Goal: Transaction & Acquisition: Book appointment/travel/reservation

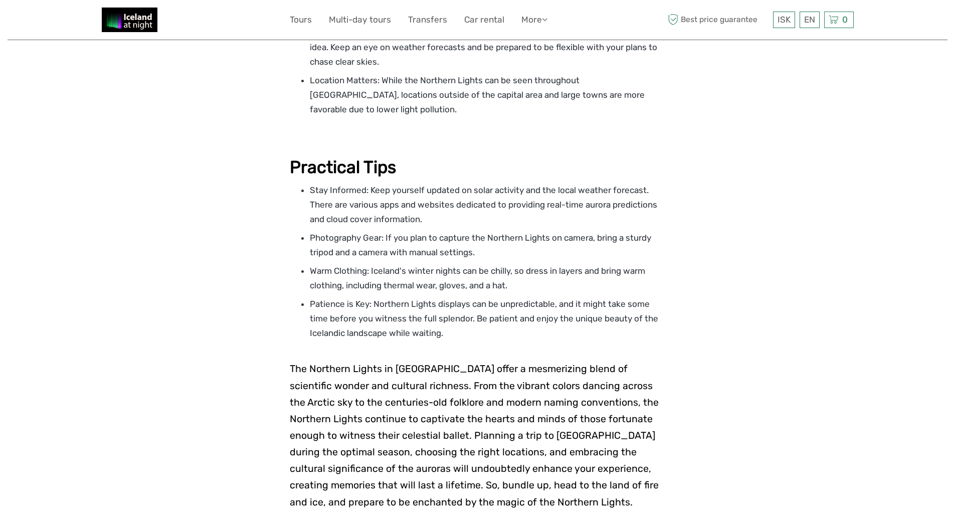
scroll to position [2137, 0]
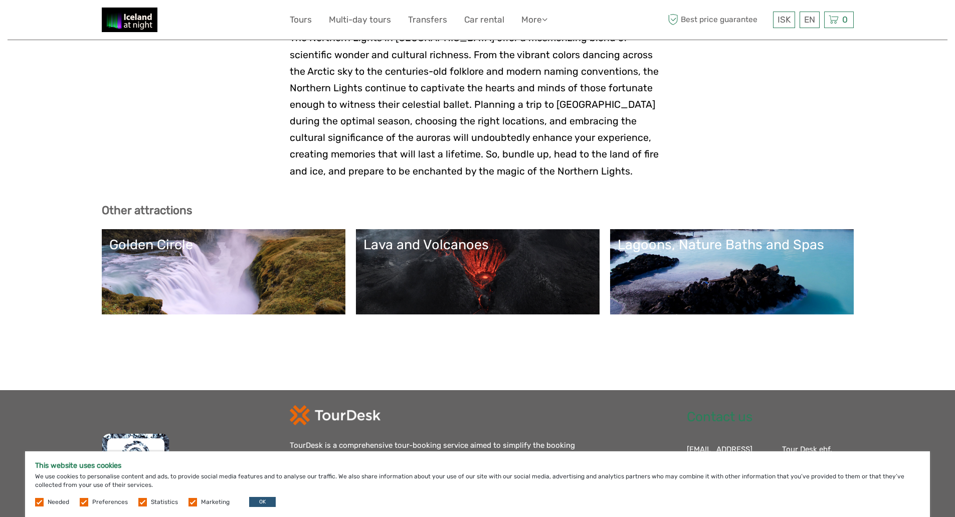
drag, startPoint x: 70, startPoint y: 172, endPoint x: 45, endPoint y: 155, distance: 29.9
drag, startPoint x: 119, startPoint y: 125, endPoint x: 267, endPoint y: 123, distance: 147.9
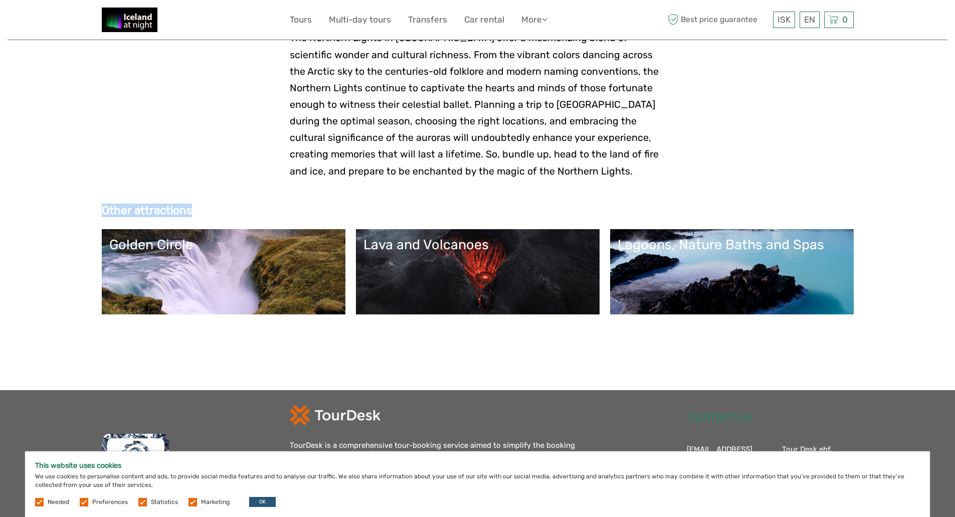
click at [267, 204] on h3 "Other attractions" at bounding box center [478, 211] width 752 height 14
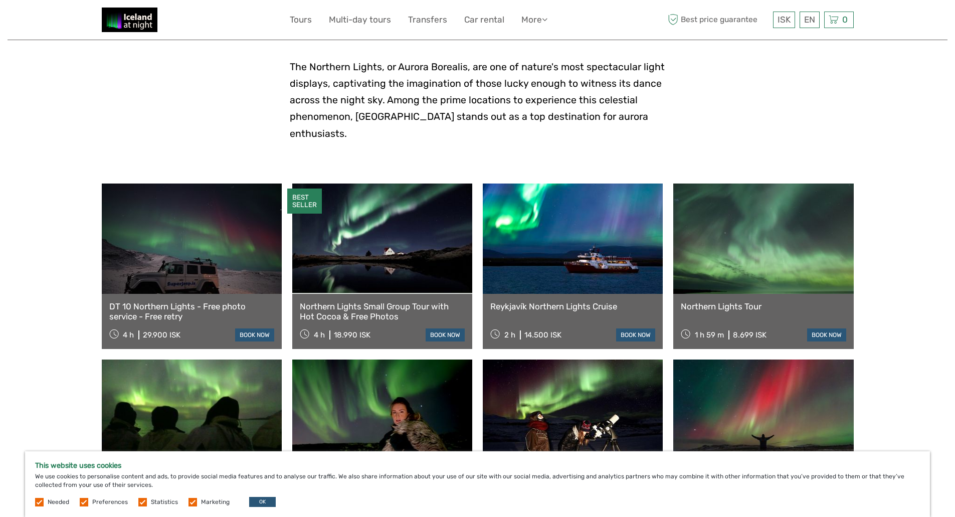
scroll to position [281, 0]
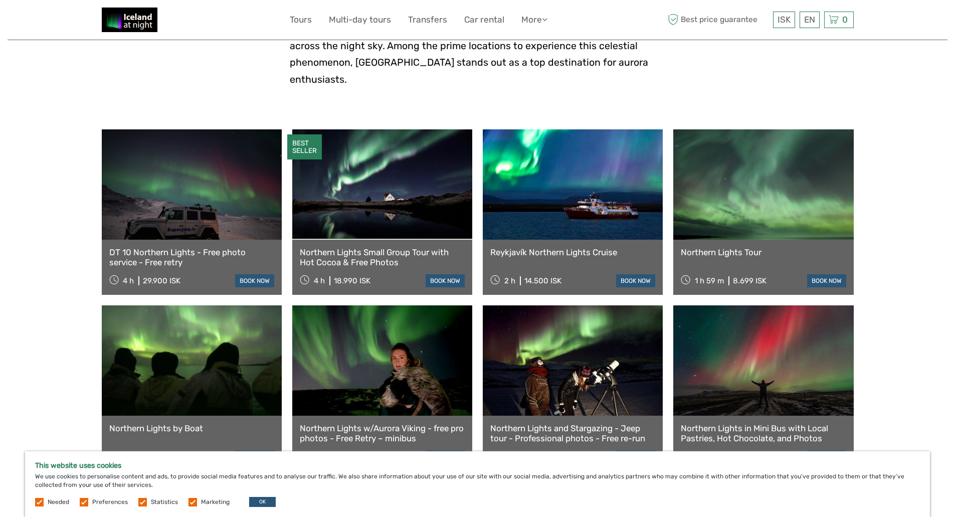
click at [397, 195] on link at bounding box center [382, 184] width 180 height 110
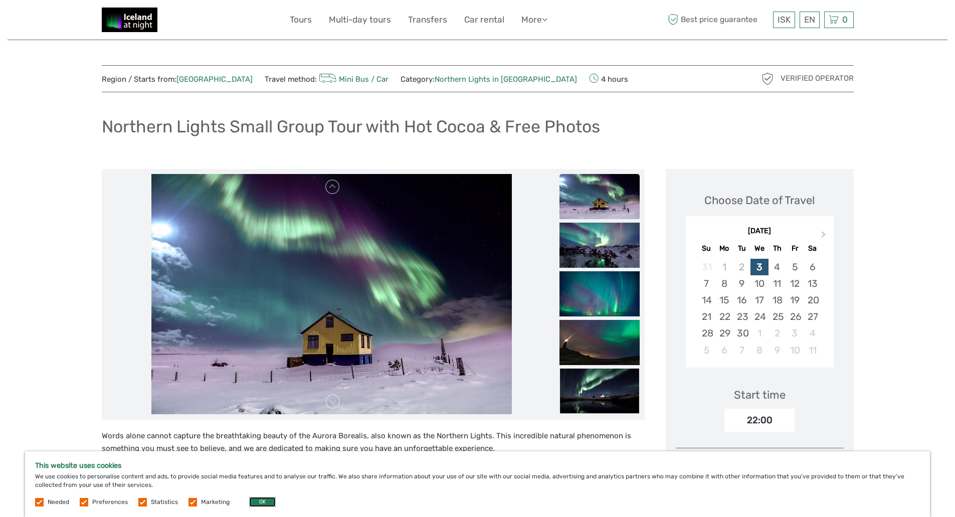
click at [254, 501] on button "OK" at bounding box center [262, 502] width 27 height 10
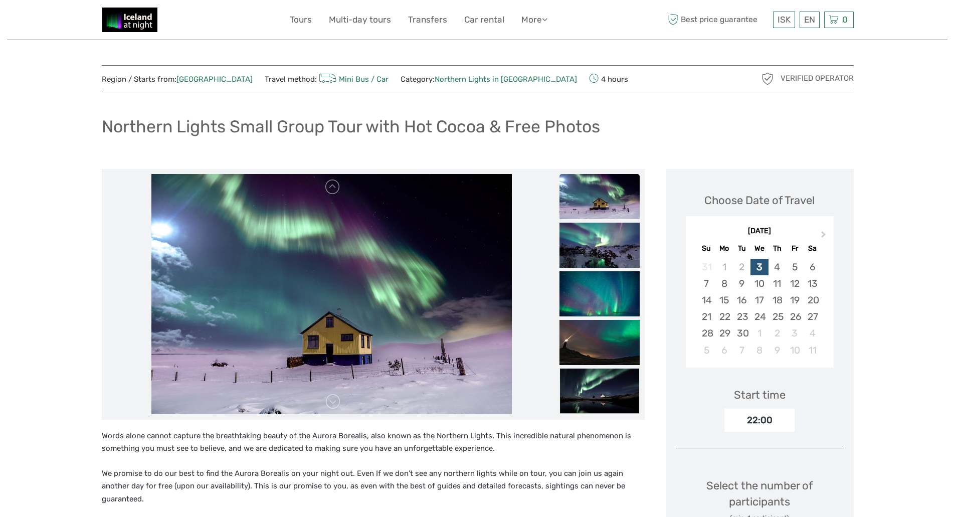
click at [385, 114] on div "Northern Lights Small Group Tour with Hot Cocoa & Free Photos" at bounding box center [478, 130] width 752 height 37
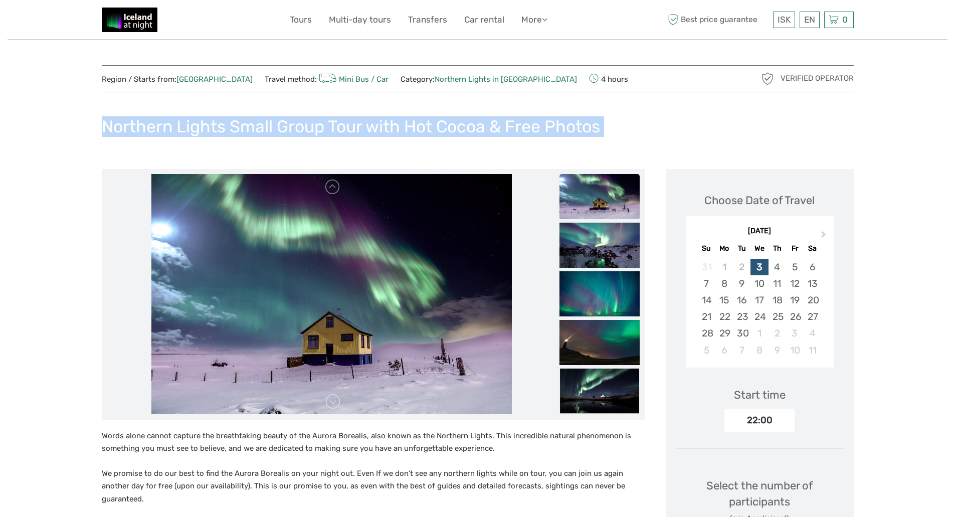
click at [385, 114] on div "Northern Lights Small Group Tour with Hot Cocoa & Free Photos" at bounding box center [478, 130] width 752 height 37
click at [331, 120] on h1 "Northern Lights Small Group Tour with Hot Cocoa & Free Photos" at bounding box center [351, 126] width 498 height 21
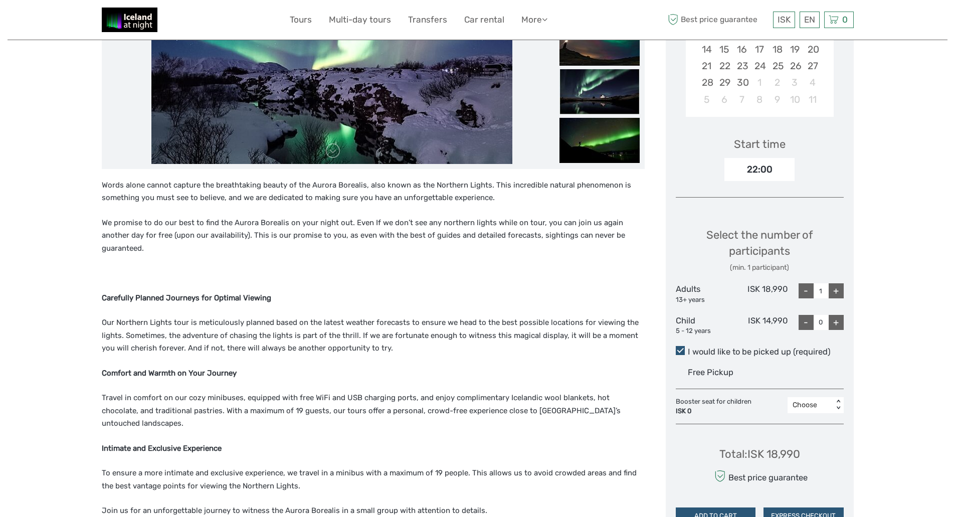
scroll to position [301, 0]
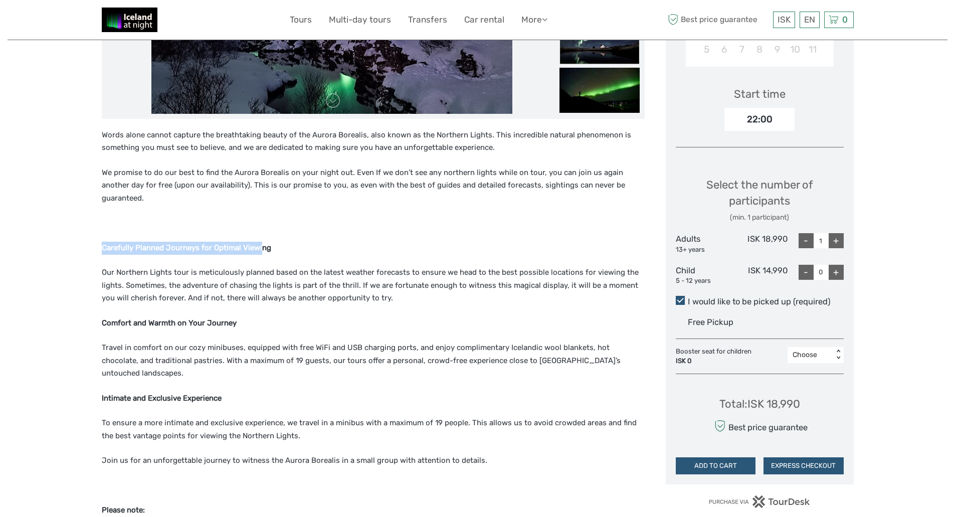
drag, startPoint x: 95, startPoint y: 234, endPoint x: 280, endPoint y: 236, distance: 185.5
click at [282, 242] on p "Carefully Planned Journeys for Optimal Viewing" at bounding box center [373, 248] width 543 height 13
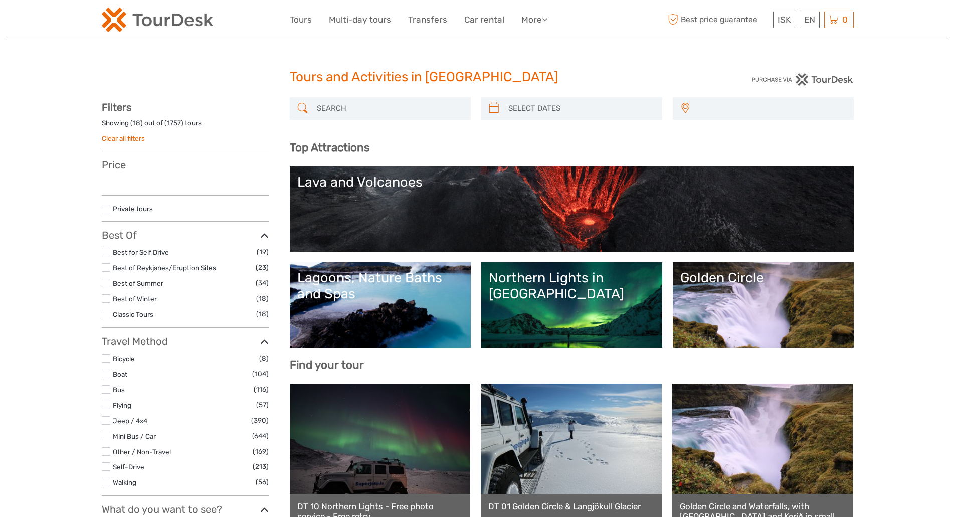
select select
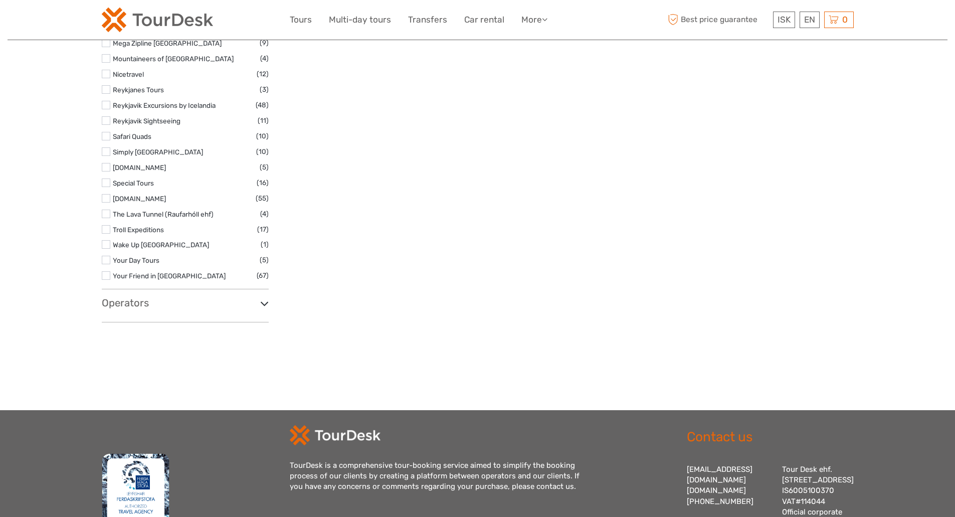
scroll to position [1581, 0]
click at [259, 306] on h3 "Operators" at bounding box center [185, 302] width 167 height 12
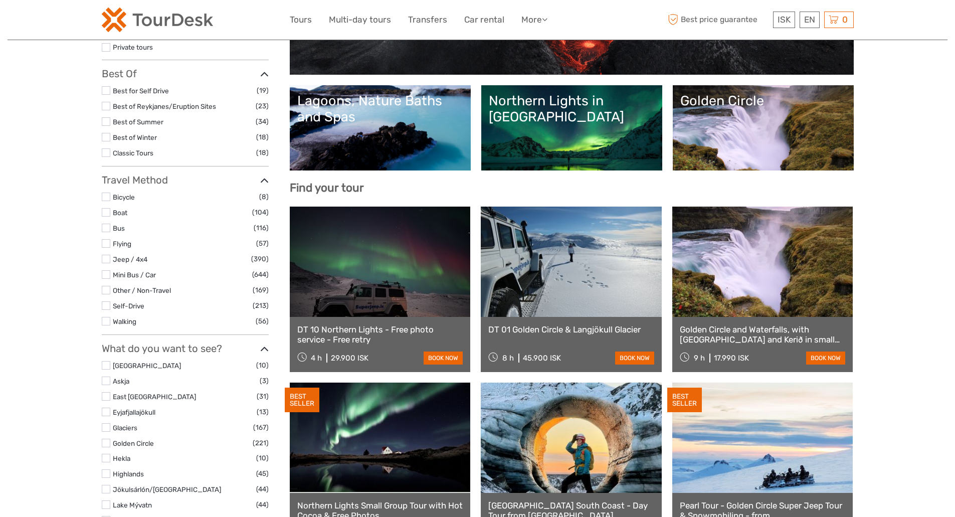
scroll to position [0, 0]
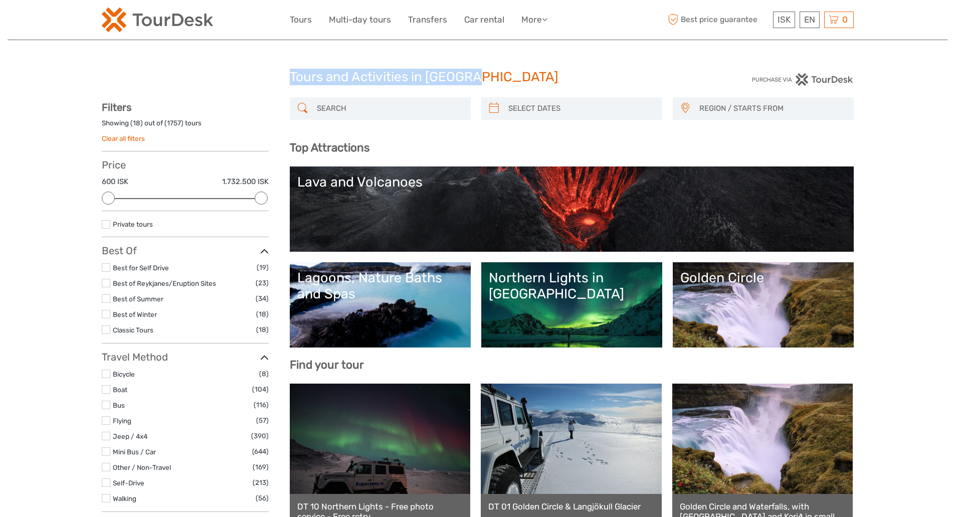
drag, startPoint x: 292, startPoint y: 70, endPoint x: 508, endPoint y: 72, distance: 216.1
click at [508, 72] on h1 "Tours and Activities in Iceland" at bounding box center [478, 77] width 376 height 16
click at [509, 72] on h1 "Tours and Activities in Iceland" at bounding box center [478, 77] width 376 height 16
click at [536, 18] on link "More" at bounding box center [534, 20] width 26 height 15
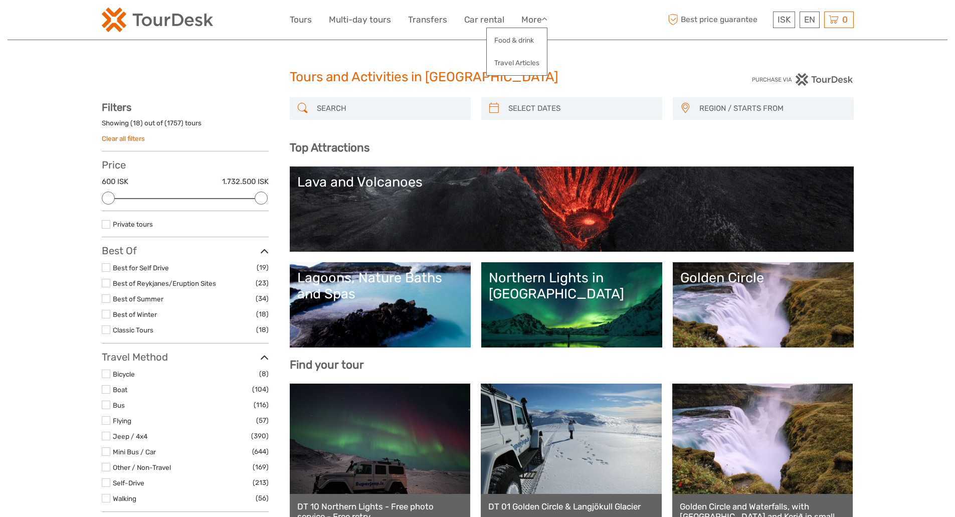
click at [612, 71] on h1 "Tours and Activities in Iceland" at bounding box center [478, 77] width 376 height 16
click at [370, 74] on h1 "Tours and Activities in Iceland" at bounding box center [478, 77] width 376 height 16
